Goal: Task Accomplishment & Management: Complete application form

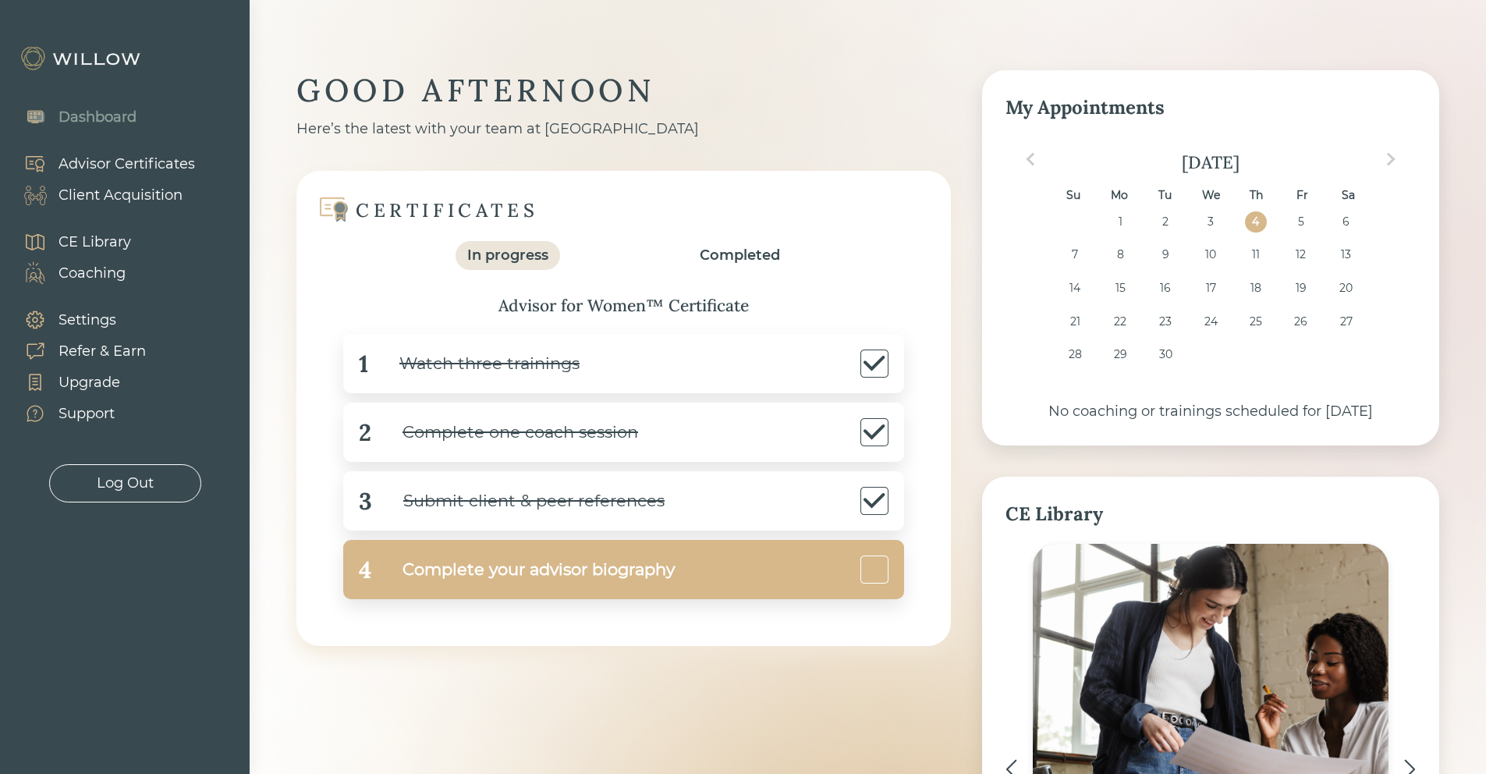
click at [584, 573] on div "Complete your advisor biography" at bounding box center [522, 569] width 303 height 35
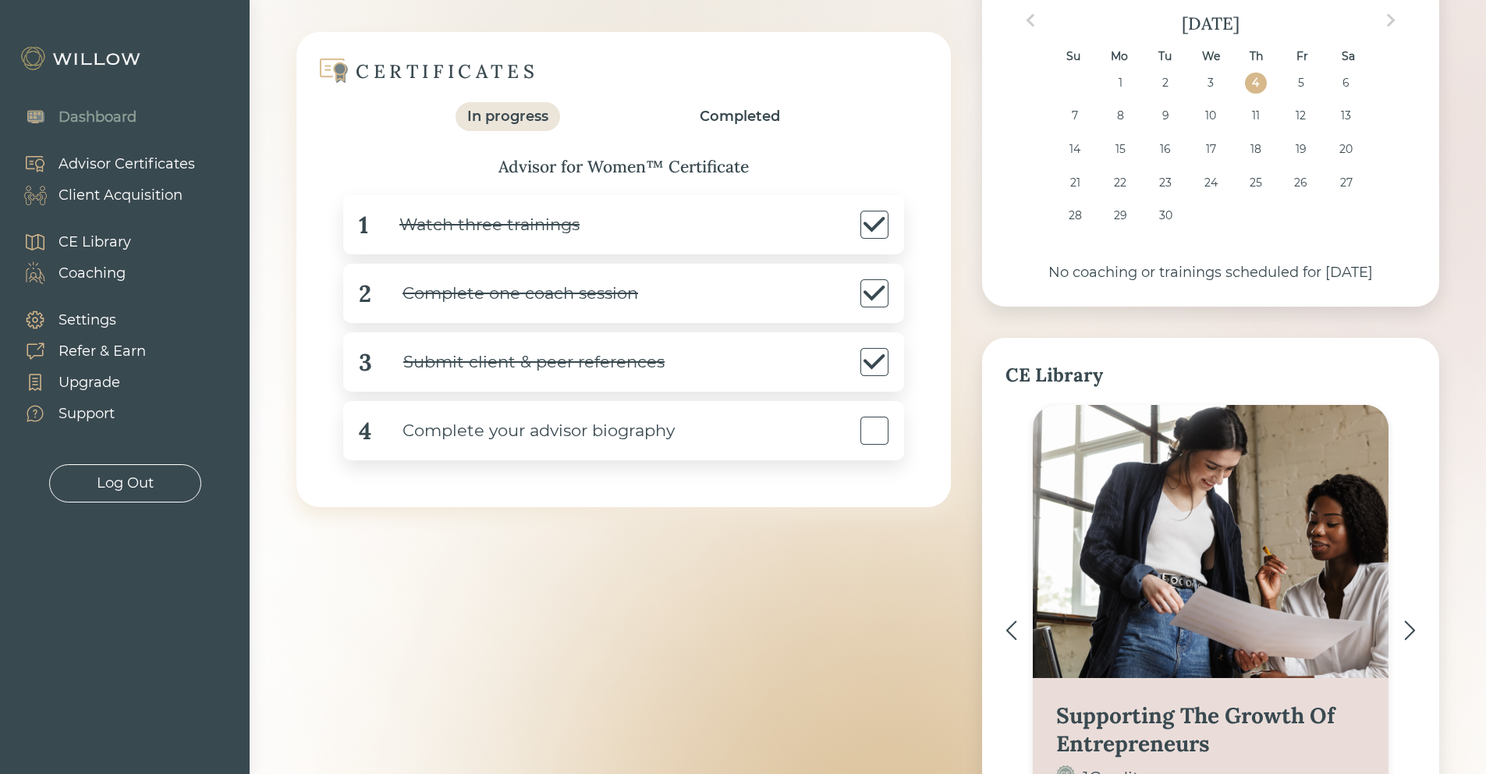
scroll to position [71, 0]
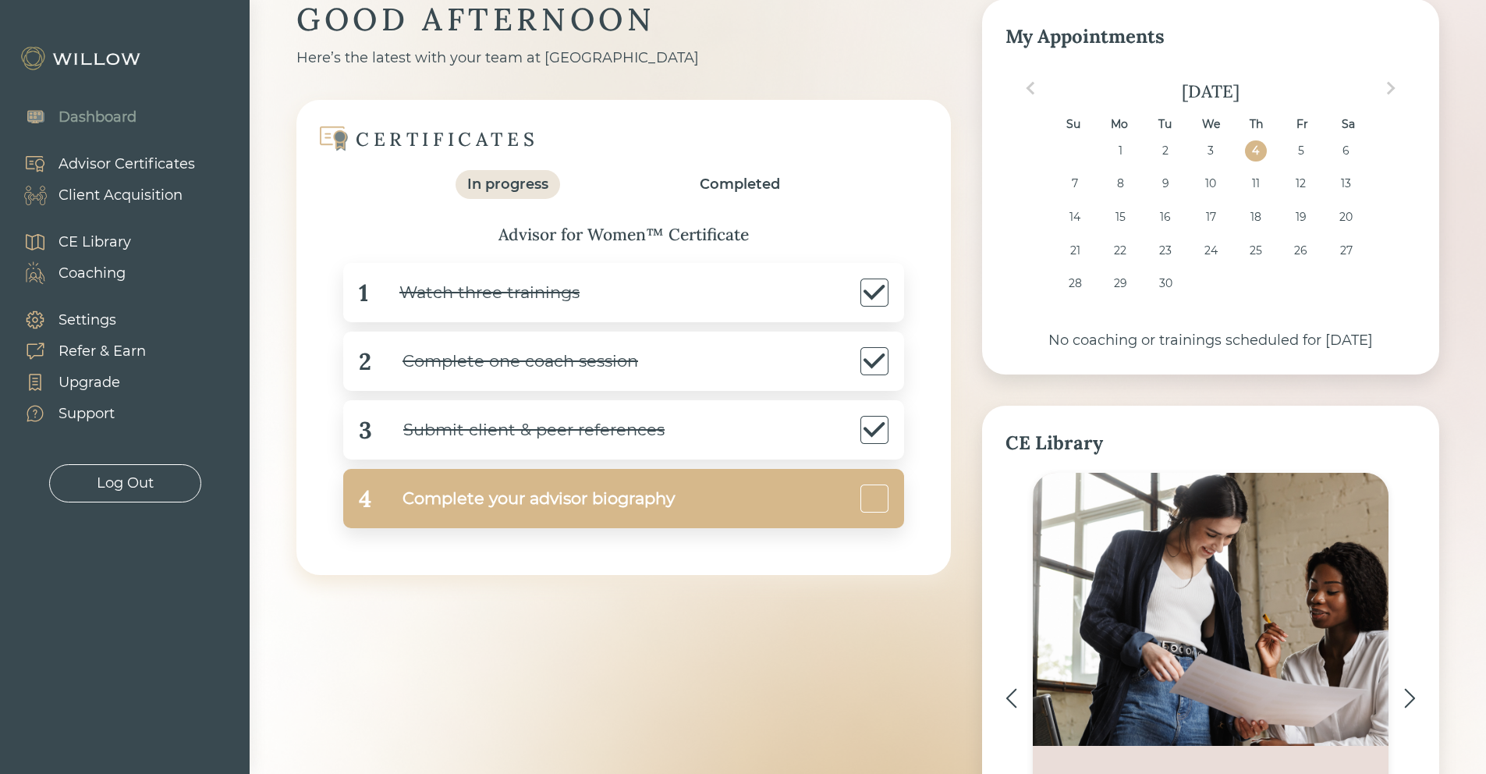
click at [502, 504] on div "Complete your advisor biography" at bounding box center [522, 498] width 303 height 35
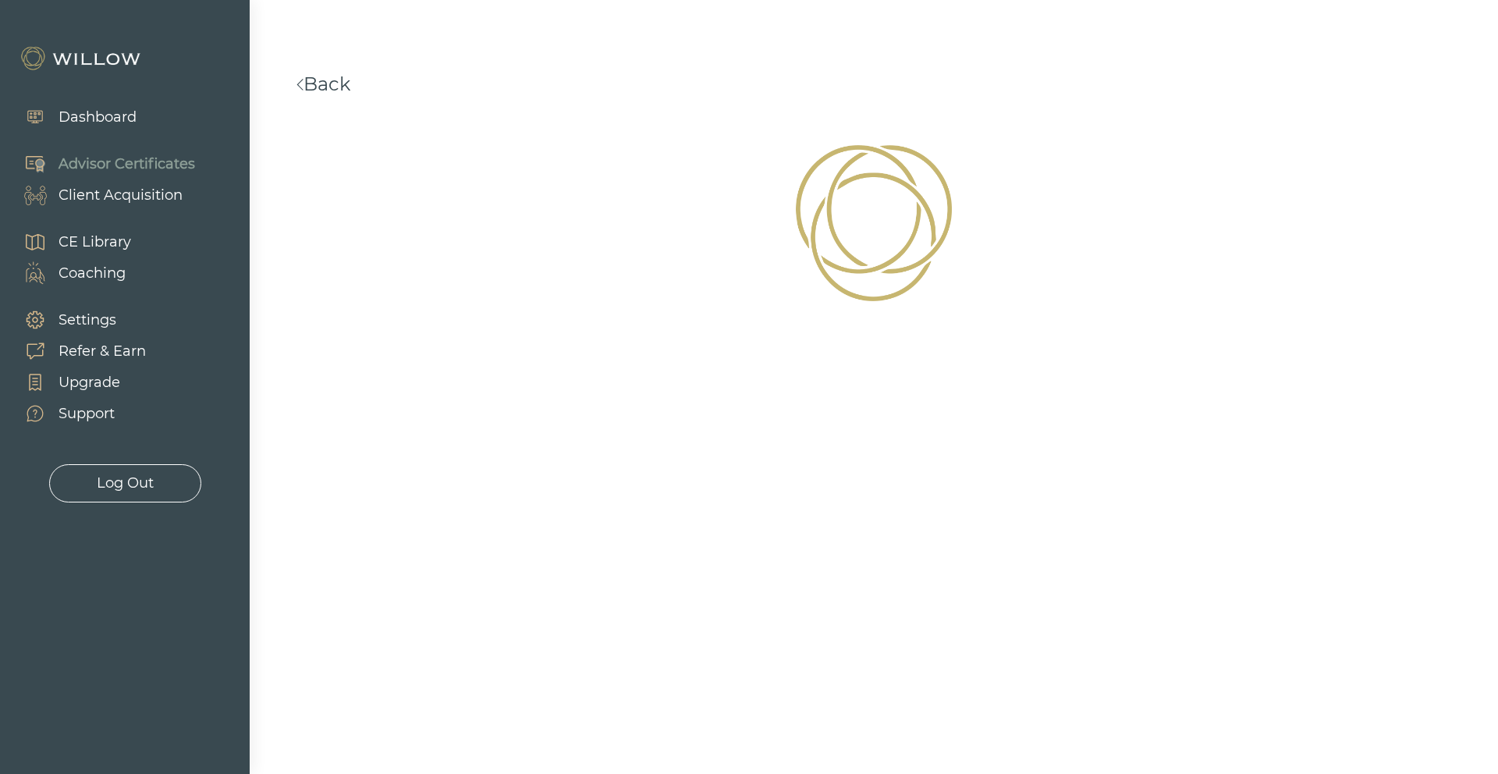
click at [502, 504] on div at bounding box center [749, 387] width 1498 height 774
